Goal: Navigation & Orientation: Find specific page/section

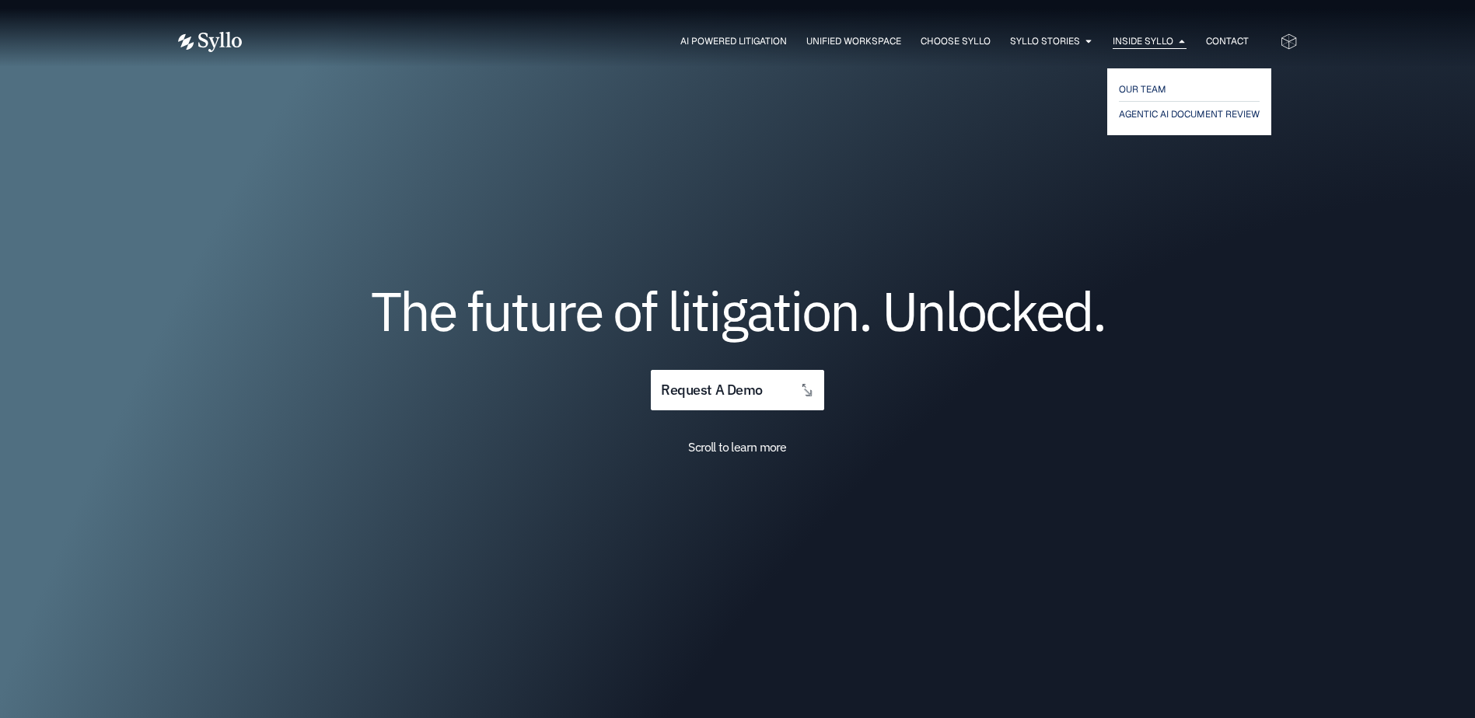
click at [1178, 37] on icon "Menu" at bounding box center [1181, 41] width 9 height 9
click at [1157, 89] on span "OUR TEAM" at bounding box center [1143, 89] width 48 height 19
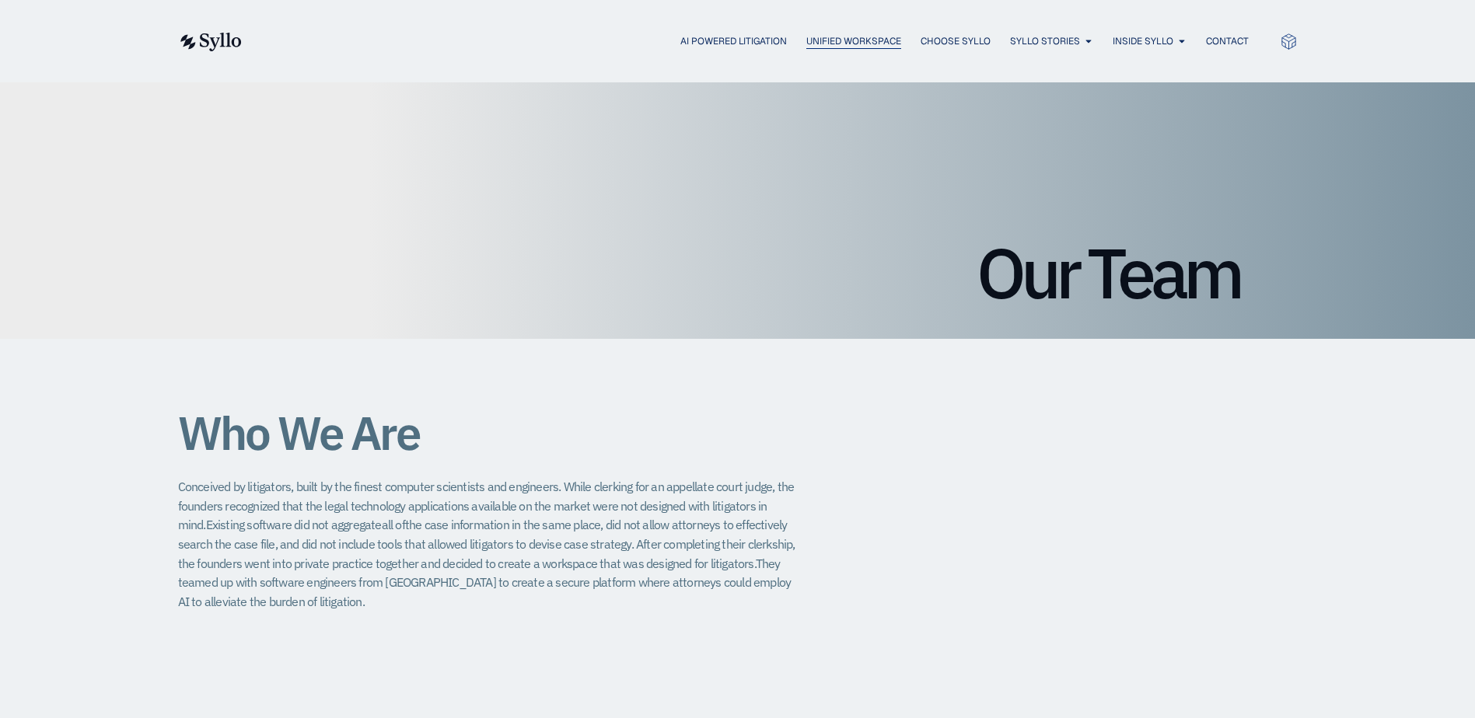
click at [842, 38] on span "Unified Workspace" at bounding box center [853, 41] width 95 height 14
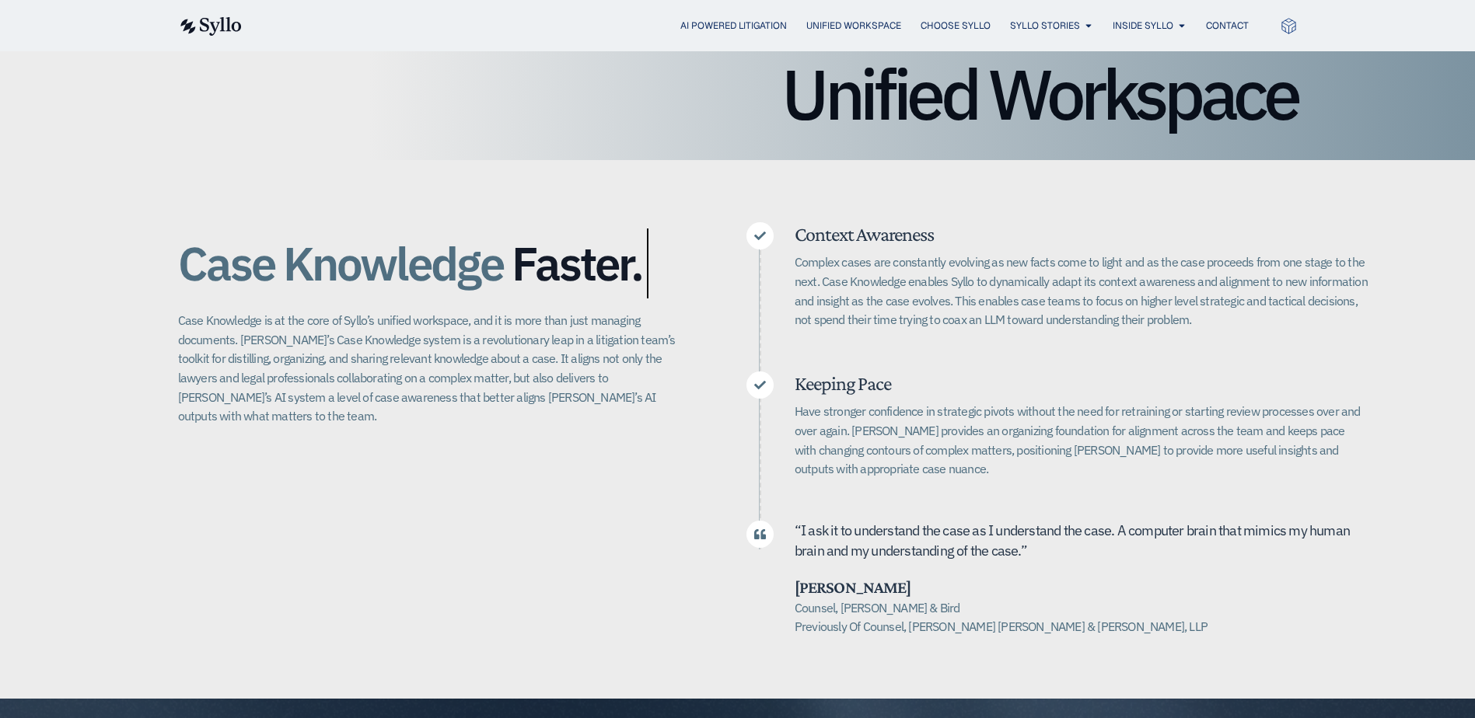
scroll to position [155, 0]
